Goal: Book appointment/travel/reservation: Book appointment/travel/reservation

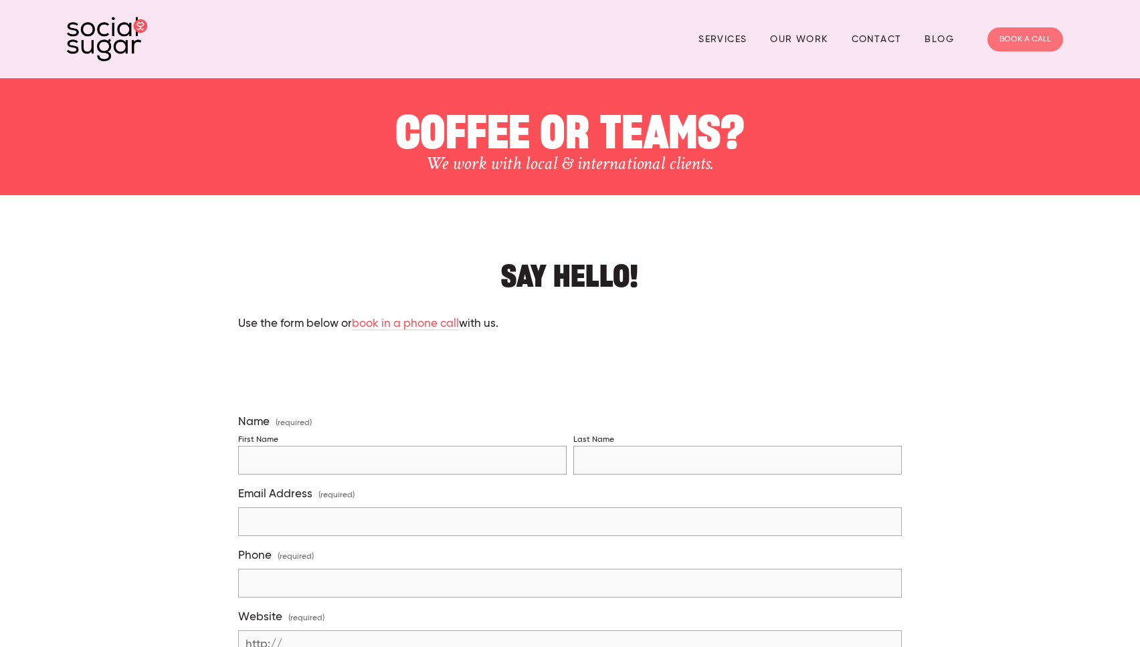
click at [1009, 47] on link "BOOK A CALL" at bounding box center [1025, 39] width 76 height 24
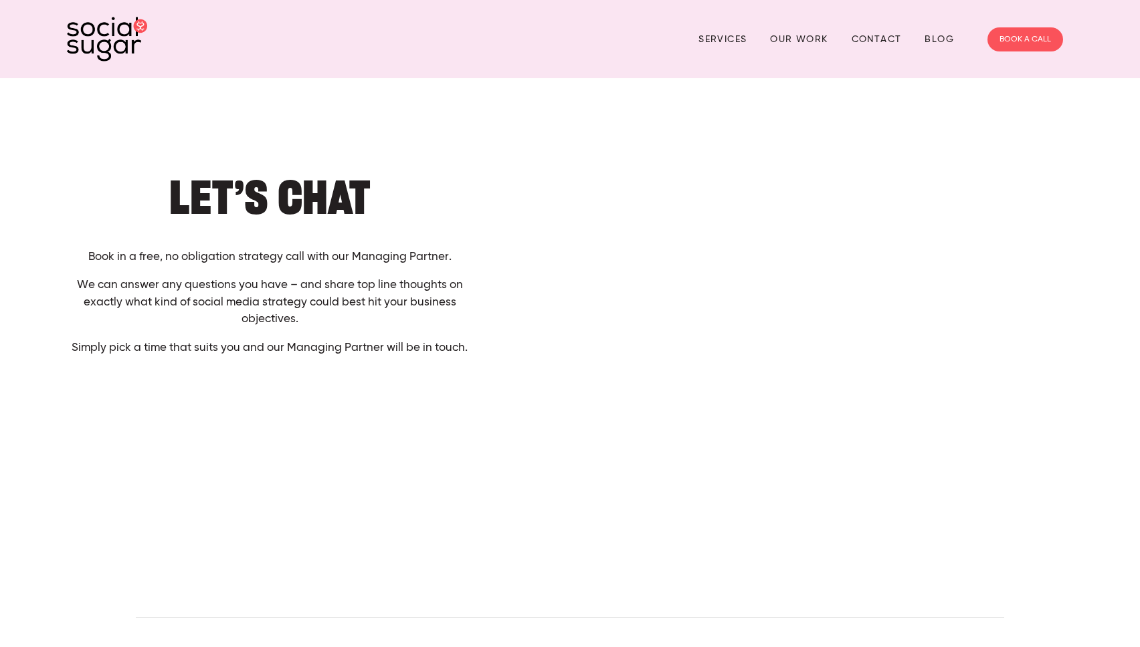
click at [364, 193] on h1 "Let’s Chat" at bounding box center [270, 197] width 406 height 41
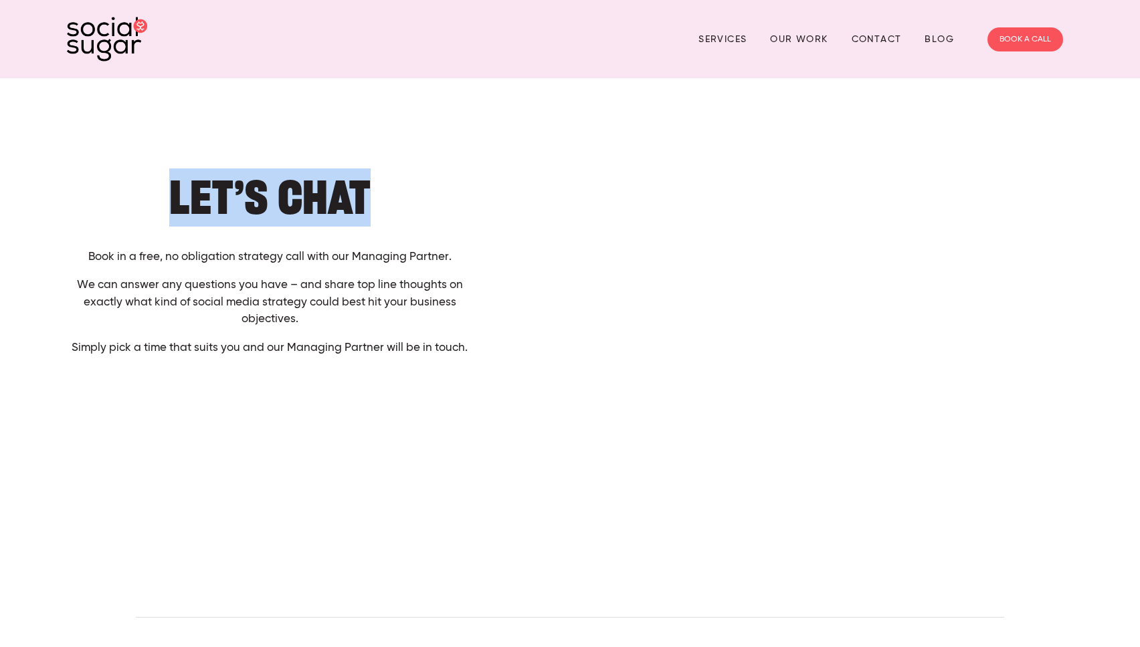
drag, startPoint x: 370, startPoint y: 193, endPoint x: 169, endPoint y: 207, distance: 201.7
click at [169, 207] on h1 "Let’s Chat" at bounding box center [270, 197] width 406 height 41
click at [150, 202] on h1 "Let’s Chat" at bounding box center [270, 197] width 406 height 41
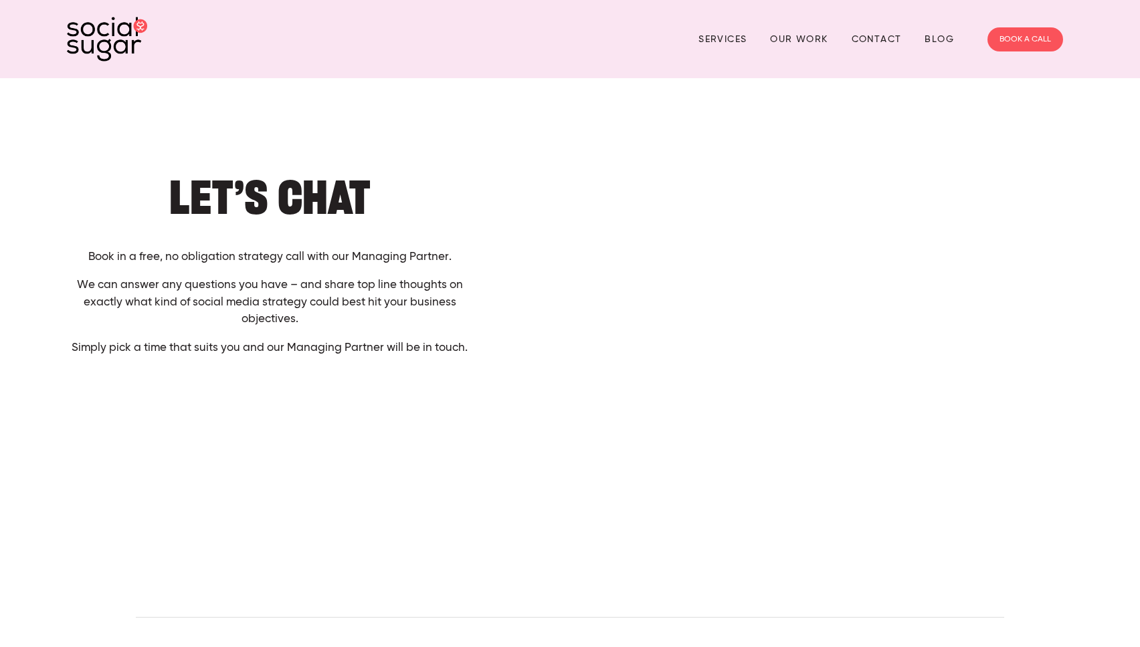
click at [150, 201] on h1 "Let’s Chat" at bounding box center [270, 197] width 406 height 41
click at [150, 197] on h1 "Let’s Chat" at bounding box center [270, 197] width 406 height 41
